Goal: Transaction & Acquisition: Purchase product/service

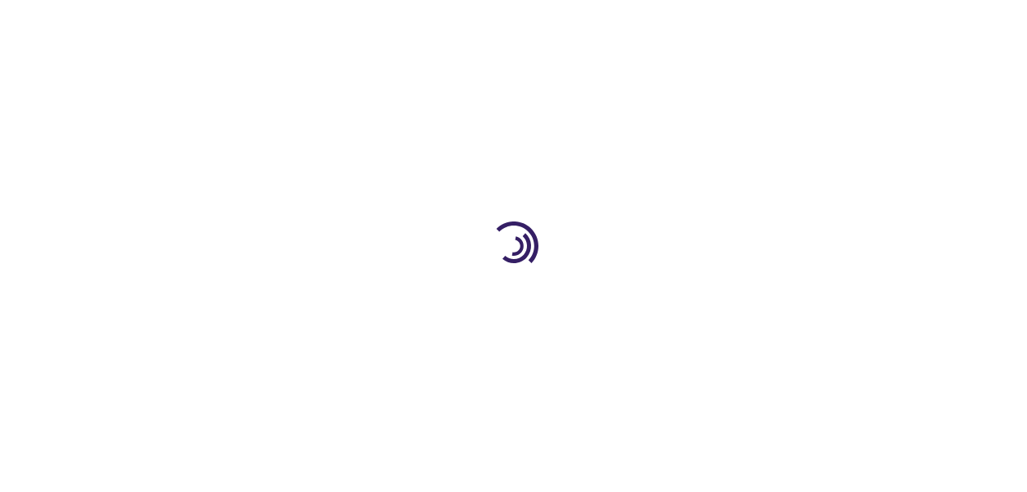
type input "0"
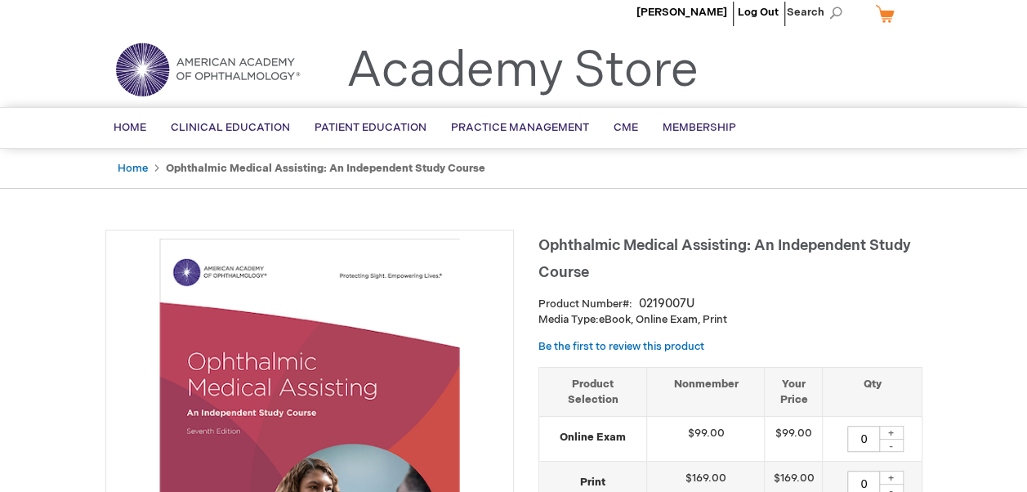
scroll to position [11, 0]
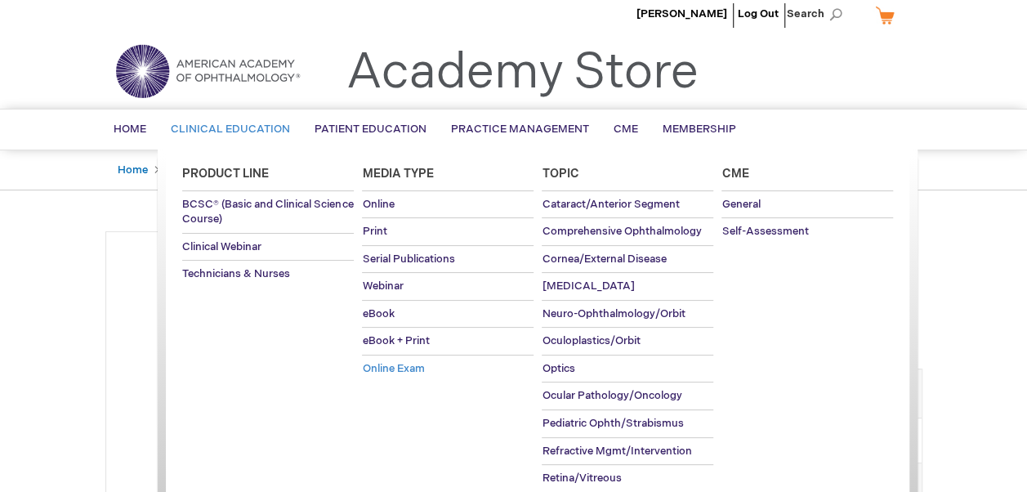
click at [401, 367] on span "Online Exam" at bounding box center [393, 368] width 62 height 13
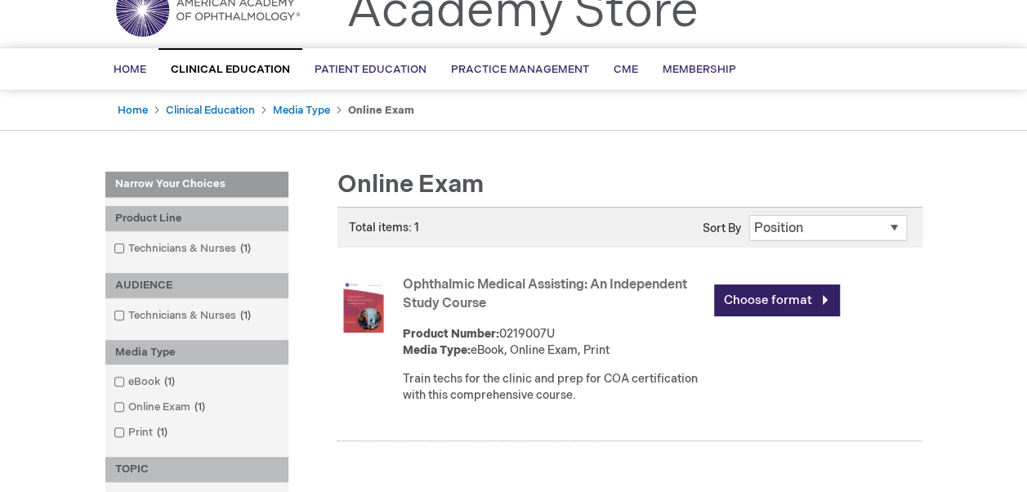
scroll to position [71, 0]
